Goal: Task Accomplishment & Management: Manage account settings

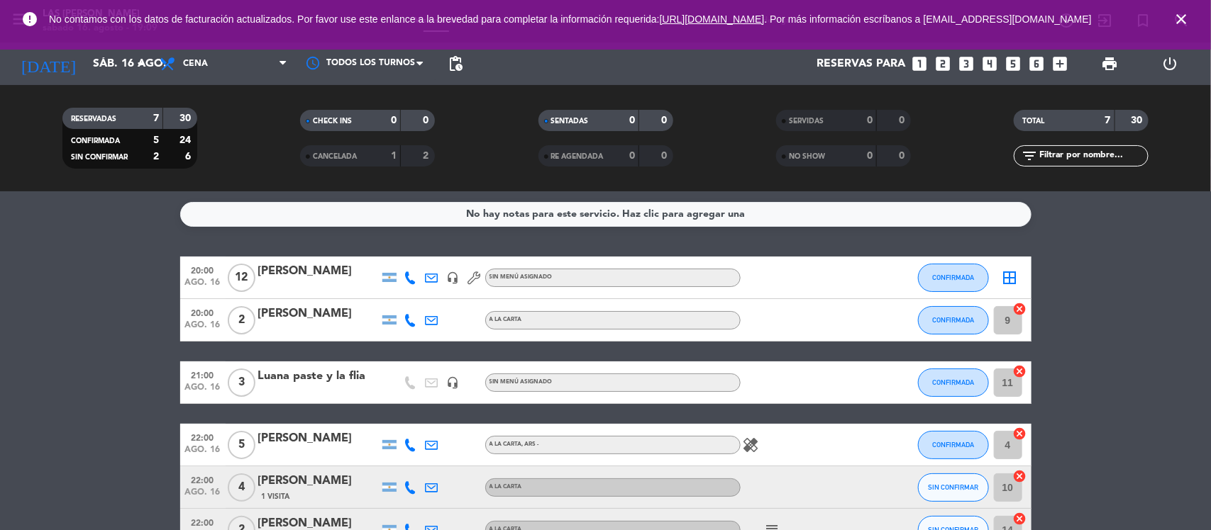
scroll to position [133, 0]
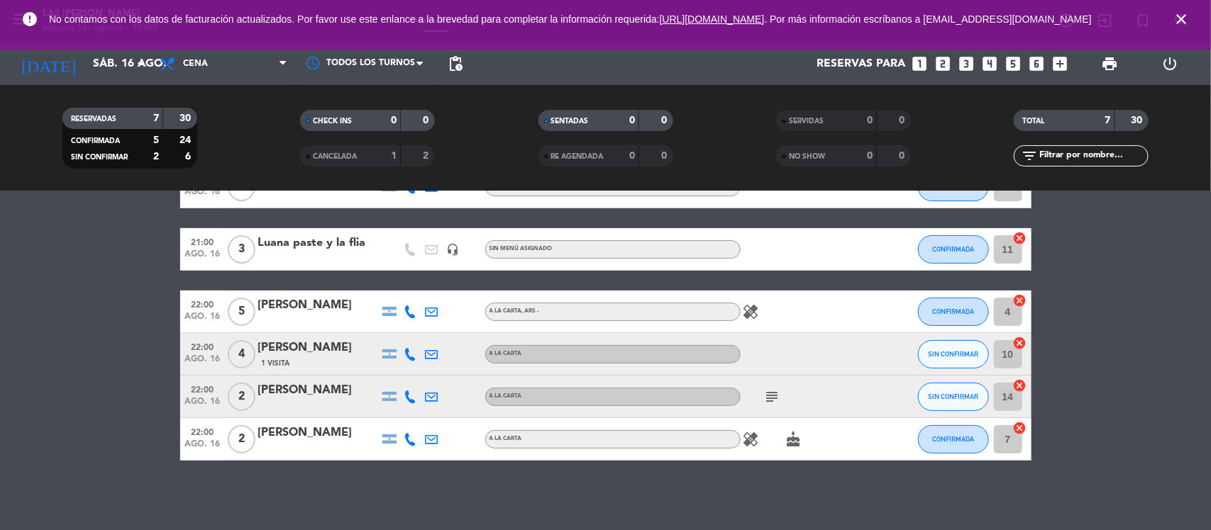
click at [210, 65] on span "Cena" at bounding box center [223, 63] width 142 height 31
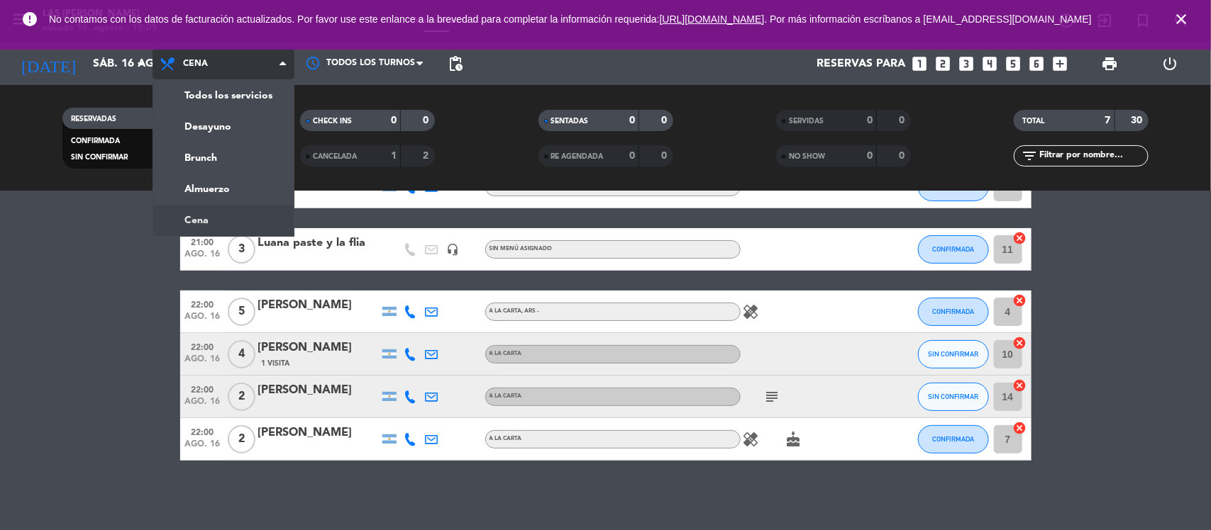
click at [196, 218] on ng-component "menu Las Flores sábado 16. agosto - 19:09 Mis reservas Mapa de mesas Disponibil…" at bounding box center [605, 265] width 1211 height 530
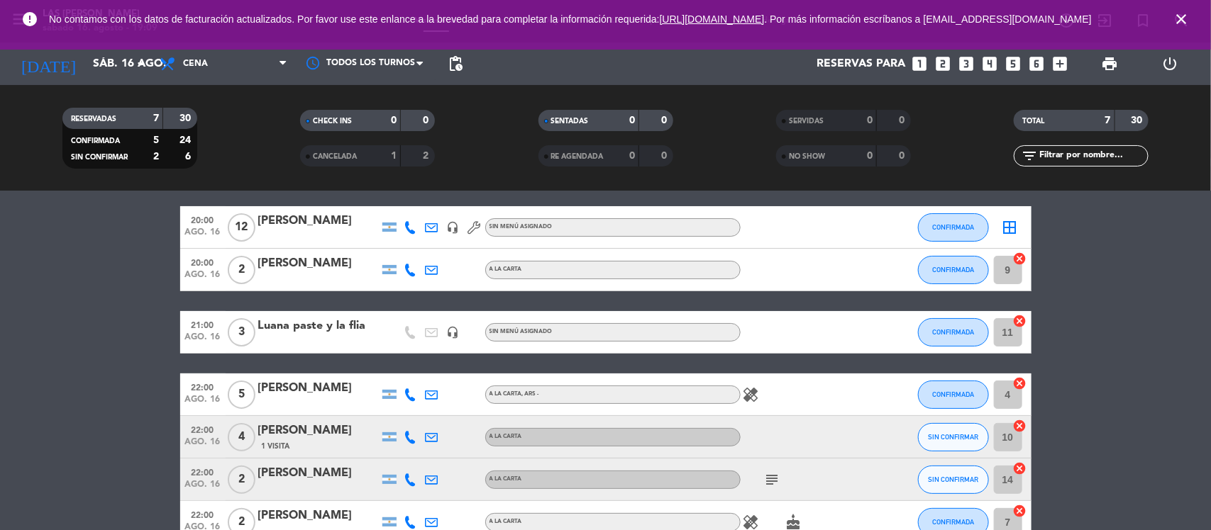
scroll to position [0, 0]
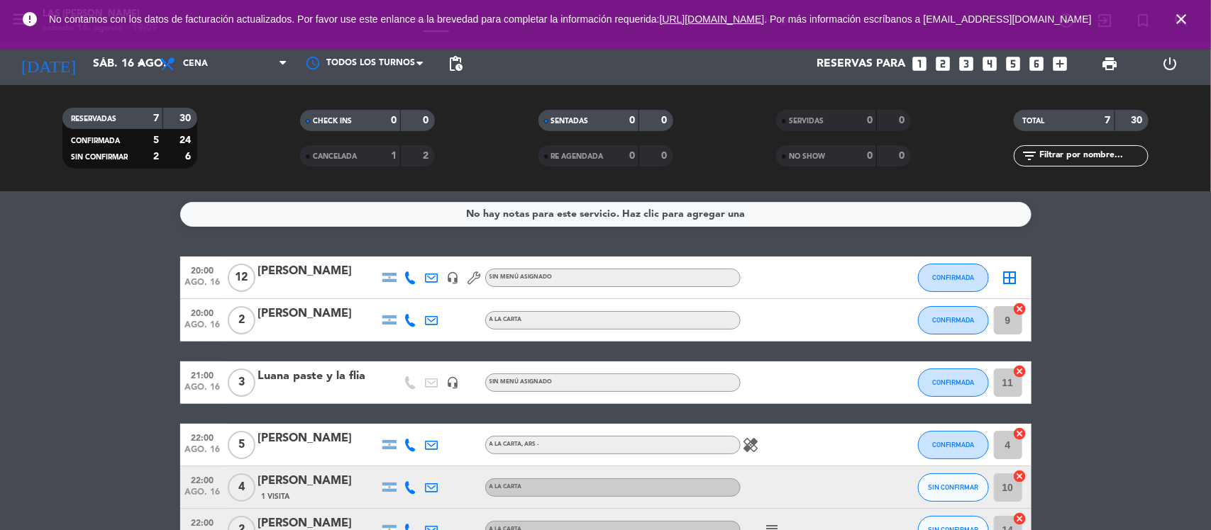
click at [331, 312] on div "[PERSON_NAME]" at bounding box center [318, 314] width 121 height 18
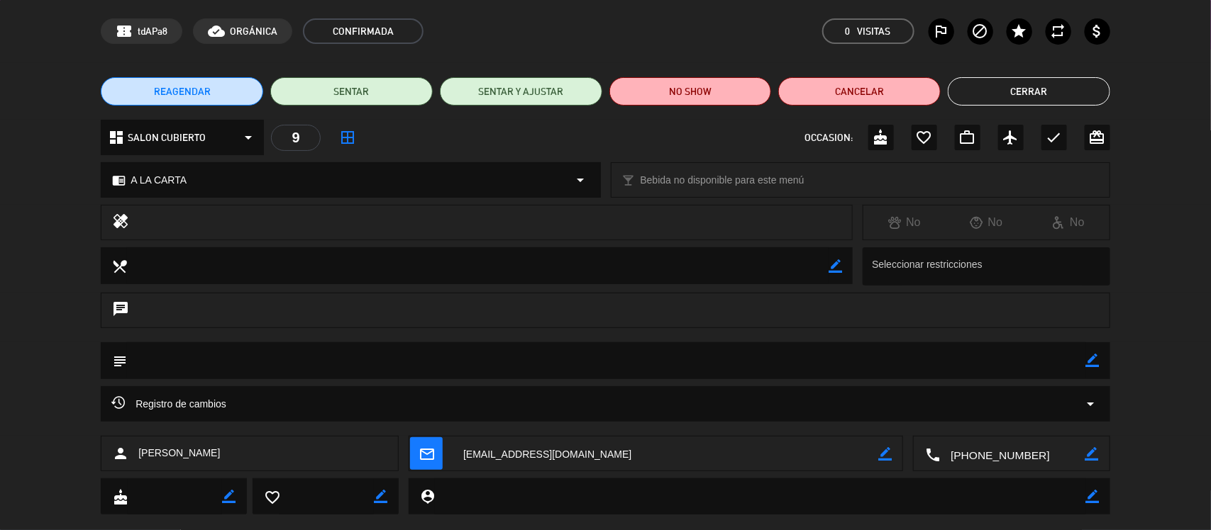
scroll to position [76, 0]
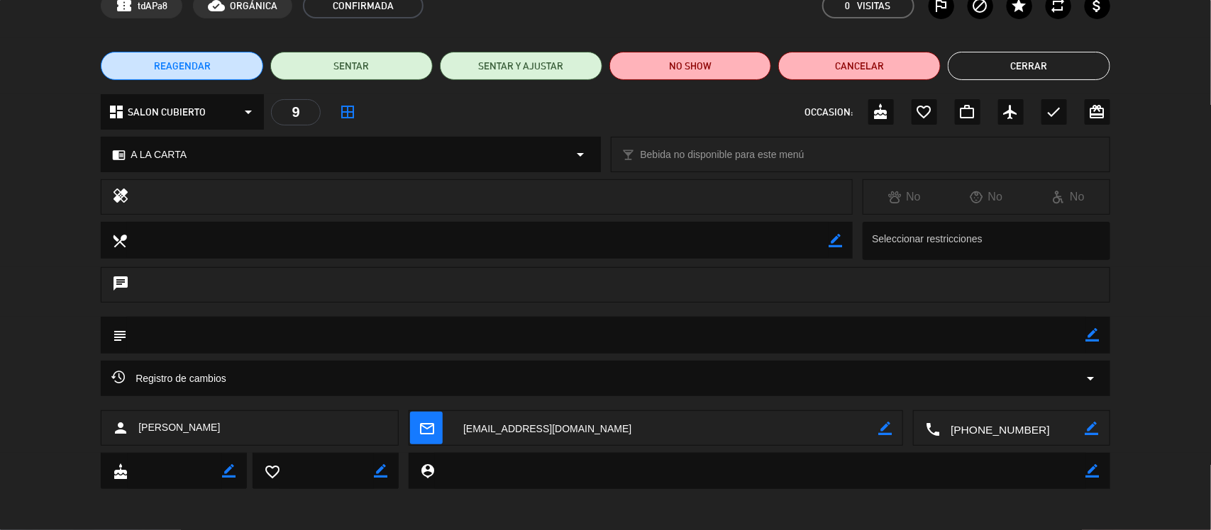
type input "lbrfernandez@gmail.com"
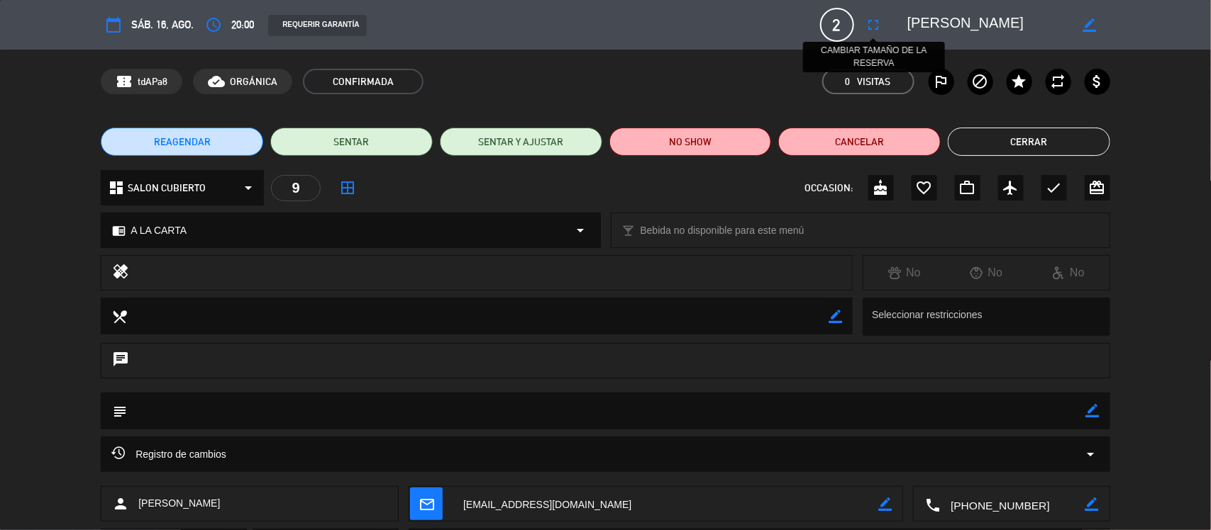
click at [878, 27] on icon "fullscreen" at bounding box center [873, 24] width 17 height 17
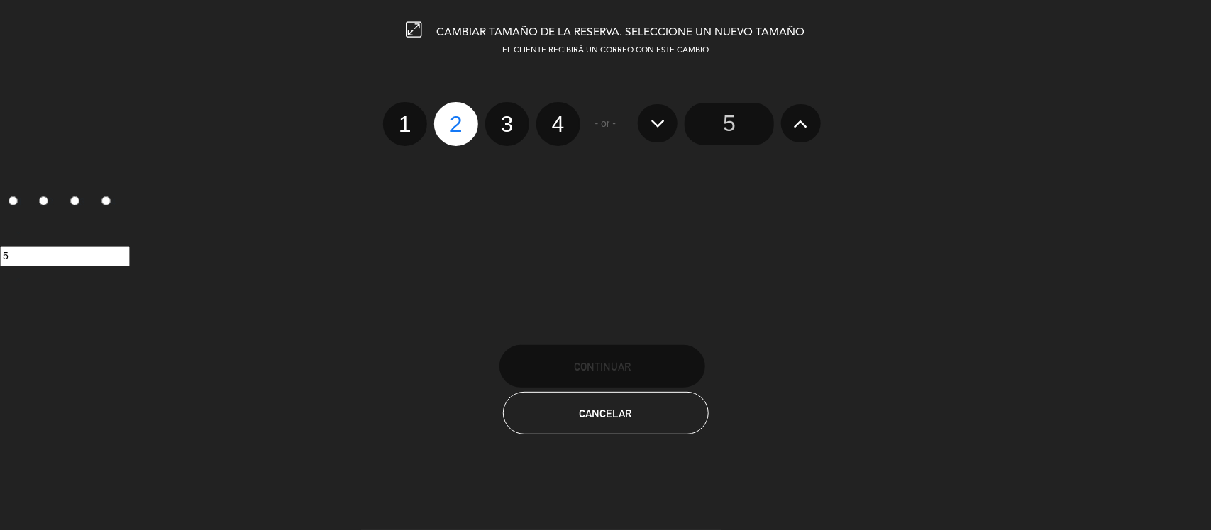
click at [878, 26] on h3 "CAMBIAR TAMAÑO DE LA RESERVA. SELECCIONE UN NUEVO TAMAÑO" at bounding box center [605, 30] width 1211 height 17
click at [665, 428] on button "Cancelar" at bounding box center [606, 413] width 206 height 43
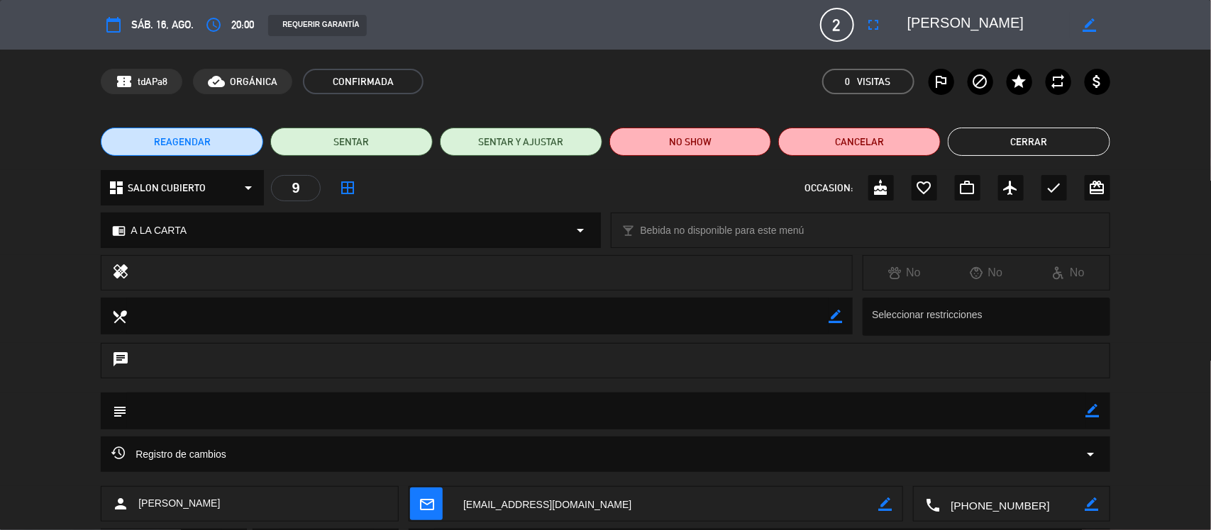
click at [242, 14] on div "calendar_today sáb. 16, ago. access_time 20:00 REQUERIR GARANTÍA 2 Lucía Vázque…" at bounding box center [605, 25] width 1009 height 34
drag, startPoint x: 242, startPoint y: 14, endPoint x: 218, endPoint y: 28, distance: 27.4
click at [234, 29] on div "access_time 20:00" at bounding box center [227, 25] width 53 height 26
click at [161, 20] on span "sáb. 16, ago." at bounding box center [162, 25] width 62 height 18
click at [174, 186] on span "SALON CUBIERTO" at bounding box center [167, 188] width 78 height 16
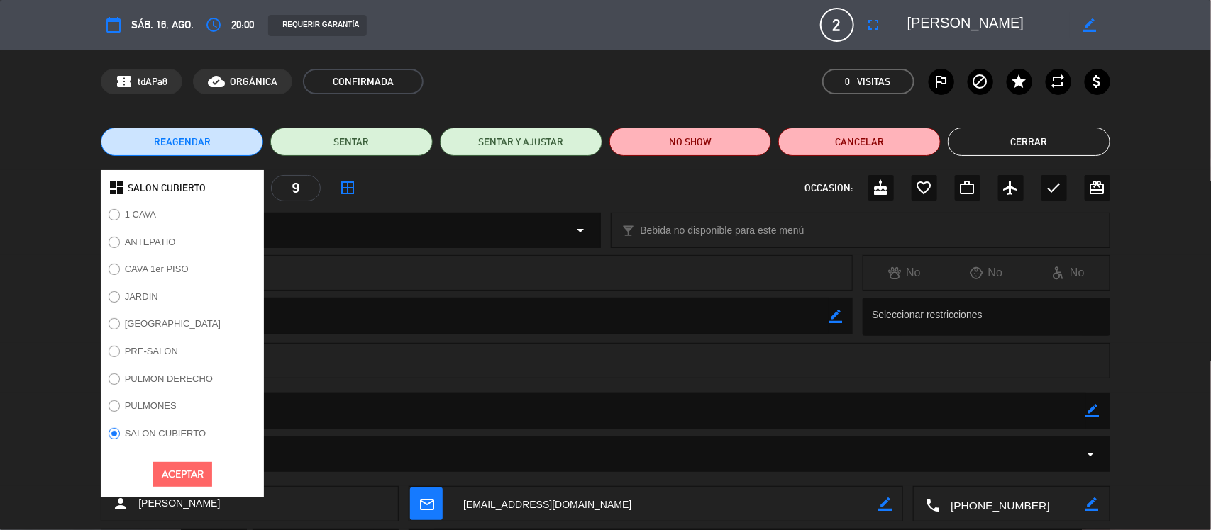
click at [21, 246] on div "chrome_reader_mode A LA CARTA arrow_drop_down local_bar Bebida no disponible pa…" at bounding box center [605, 237] width 1211 height 35
